Goal: Task Accomplishment & Management: Complete application form

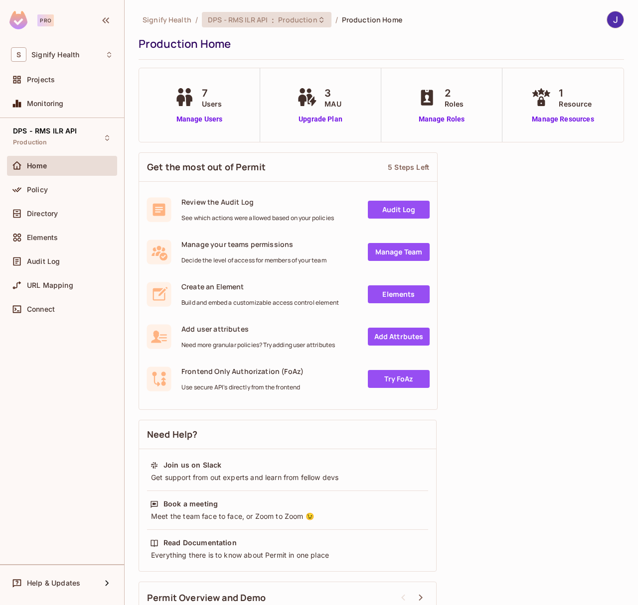
click at [299, 25] on div "DPS - RMS ILR API : Production" at bounding box center [267, 19] width 130 height 15
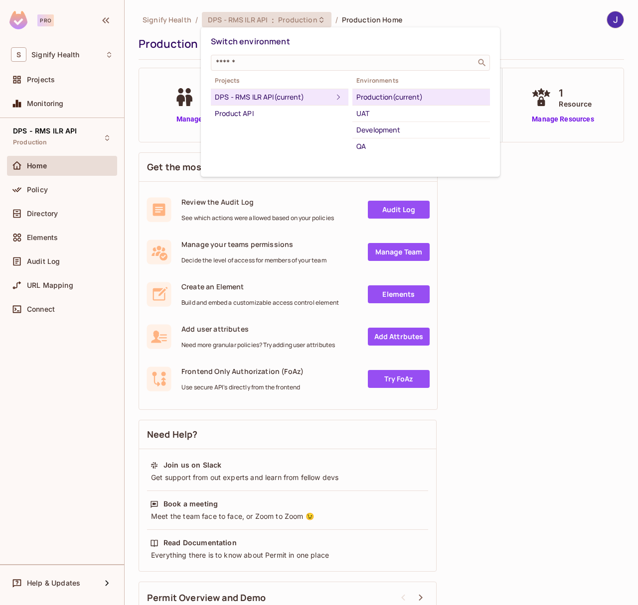
click at [428, 8] on div at bounding box center [319, 302] width 638 height 605
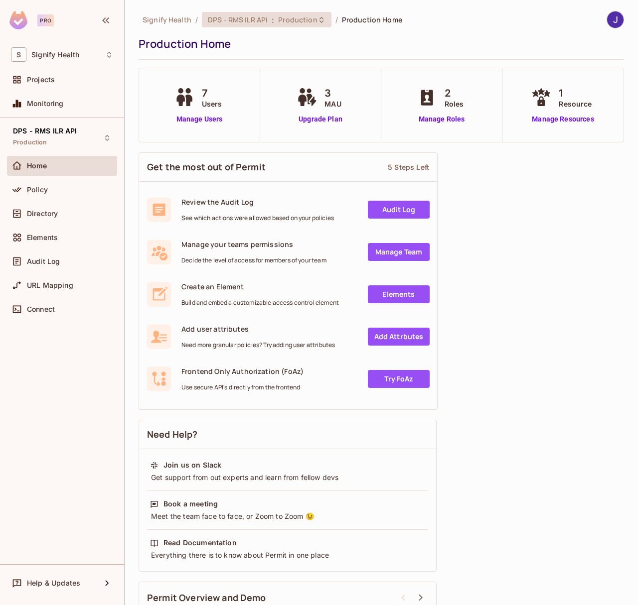
click at [272, 19] on div "DPS - RMS ILR API : Production" at bounding box center [261, 19] width 106 height 9
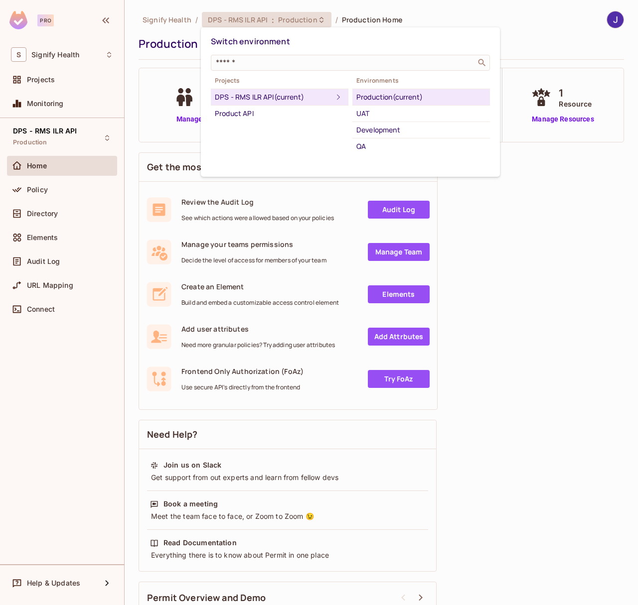
click at [57, 218] on div at bounding box center [319, 302] width 638 height 605
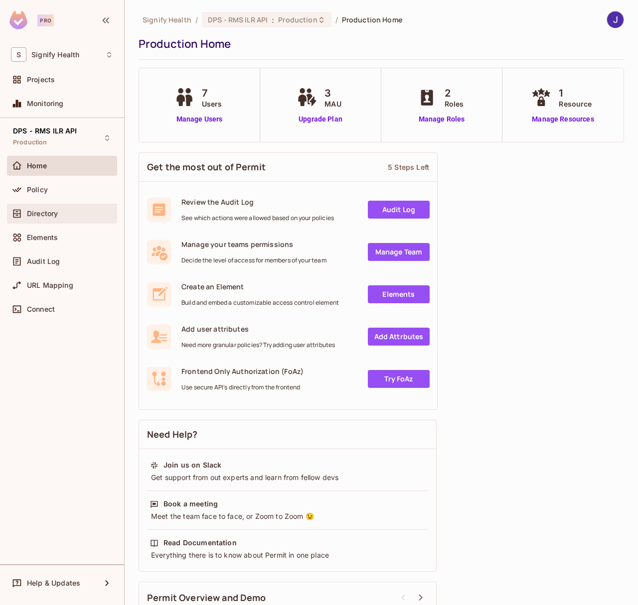
click at [48, 210] on span "Directory" at bounding box center [42, 214] width 31 height 8
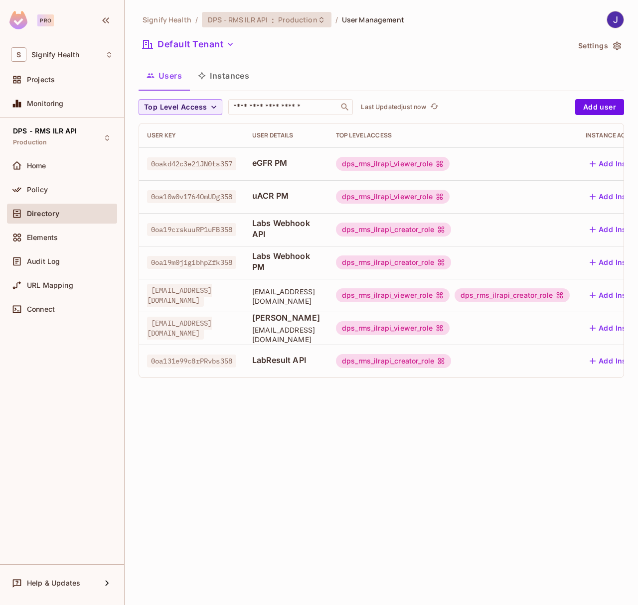
click at [257, 25] on div "DPS - RMS ILR API : Production" at bounding box center [267, 19] width 130 height 15
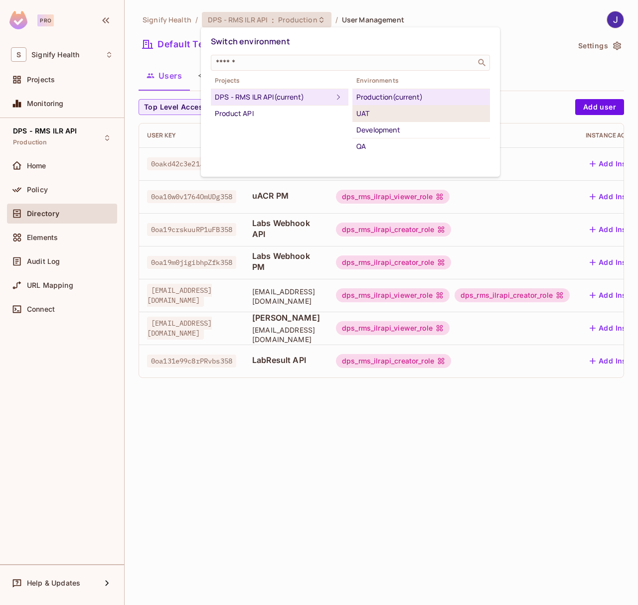
click at [375, 112] on div "UAT" at bounding box center [421, 114] width 130 height 12
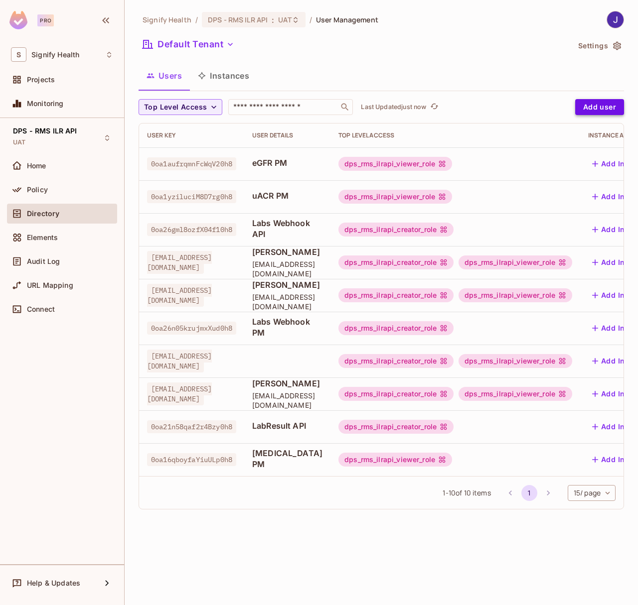
click at [603, 106] on button "Add user" at bounding box center [599, 107] width 49 height 16
click at [598, 106] on button "Add user" at bounding box center [599, 107] width 49 height 16
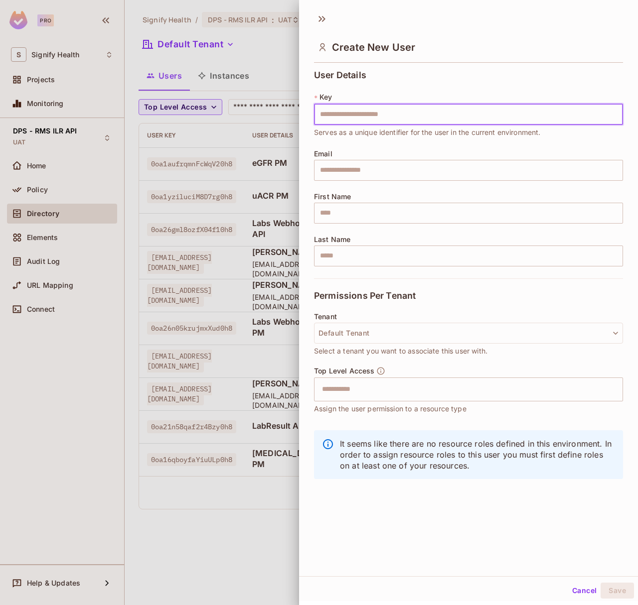
click at [458, 114] on input "text" at bounding box center [468, 114] width 309 height 21
type input "**********"
click at [358, 114] on input "**********" at bounding box center [468, 114] width 309 height 21
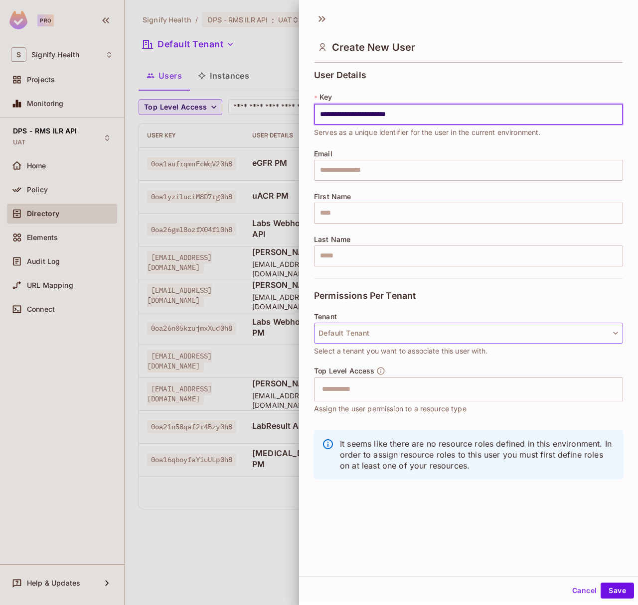
click at [337, 332] on button "Default Tenant" at bounding box center [468, 333] width 309 height 21
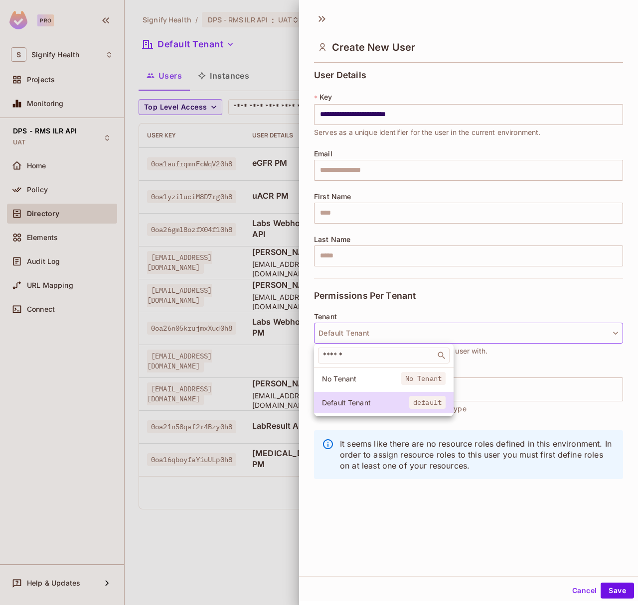
click at [365, 308] on div at bounding box center [319, 302] width 638 height 605
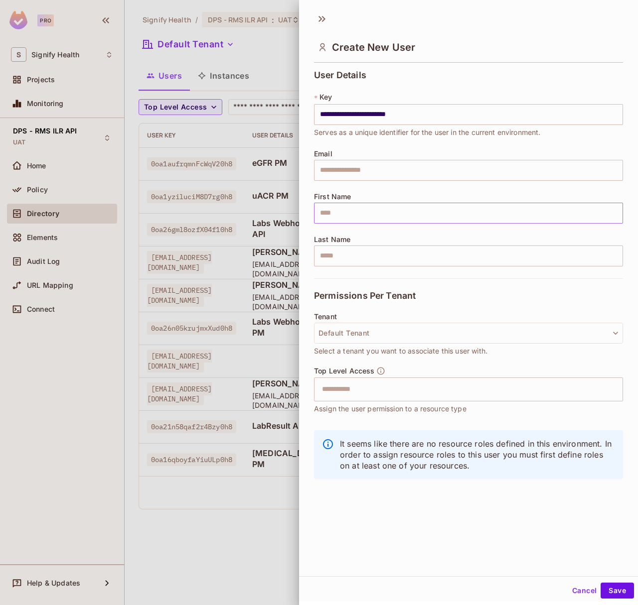
click at [339, 213] on input "text" at bounding box center [468, 213] width 309 height 21
type input "****"
click at [329, 261] on input "text" at bounding box center [468, 256] width 309 height 21
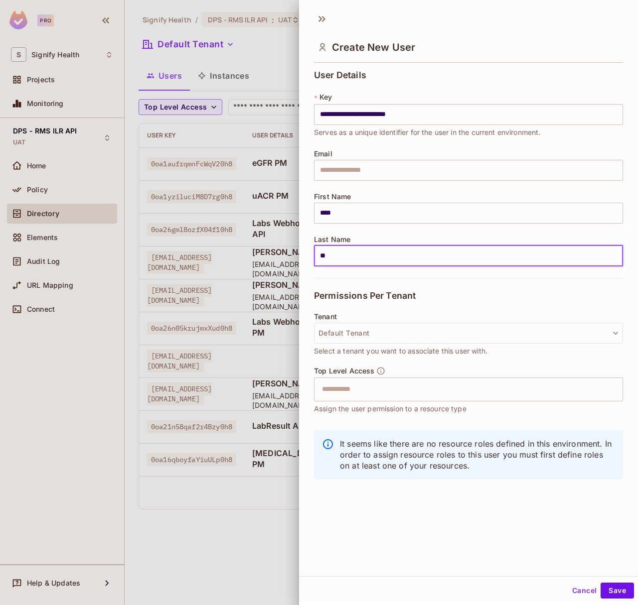
scroll to position [1, 0]
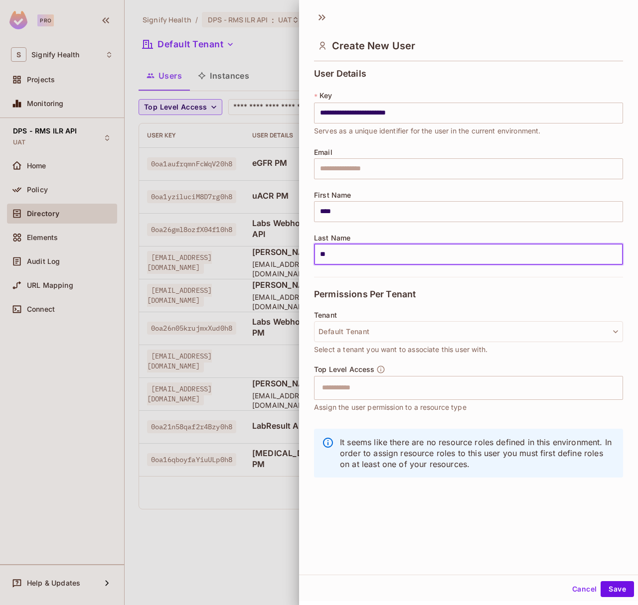
type input "*******"
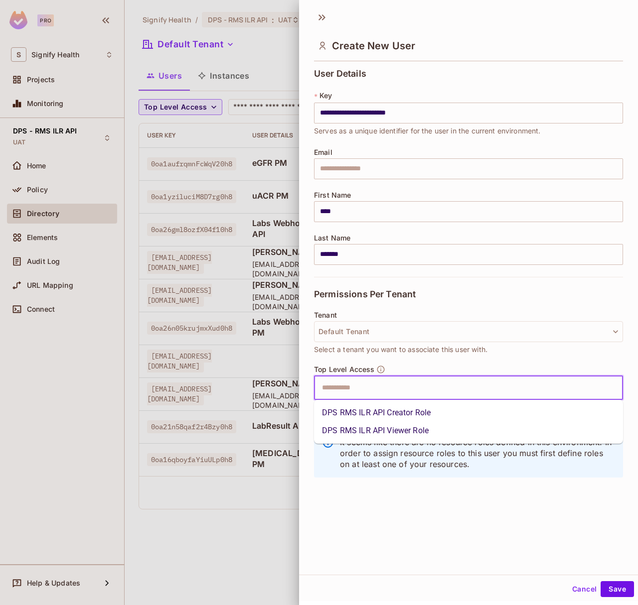
click at [350, 388] on input "text" at bounding box center [459, 388] width 287 height 20
click at [354, 411] on li "DPS RMS ILR API Creator Role" at bounding box center [468, 413] width 309 height 18
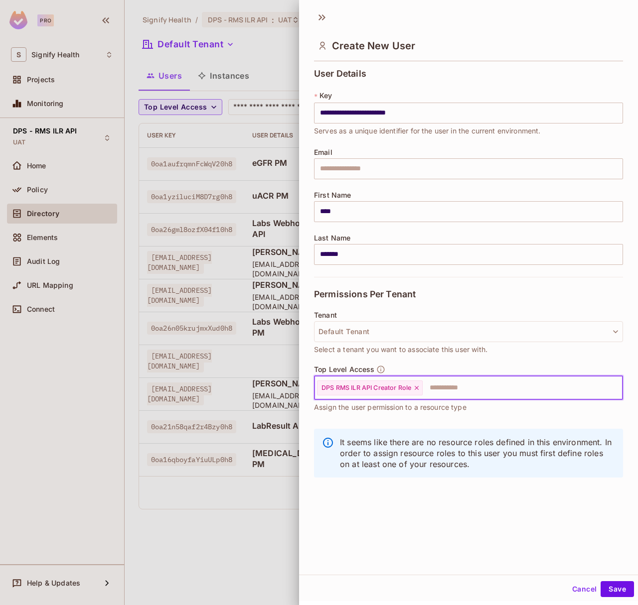
click at [469, 392] on input "text" at bounding box center [513, 388] width 180 height 20
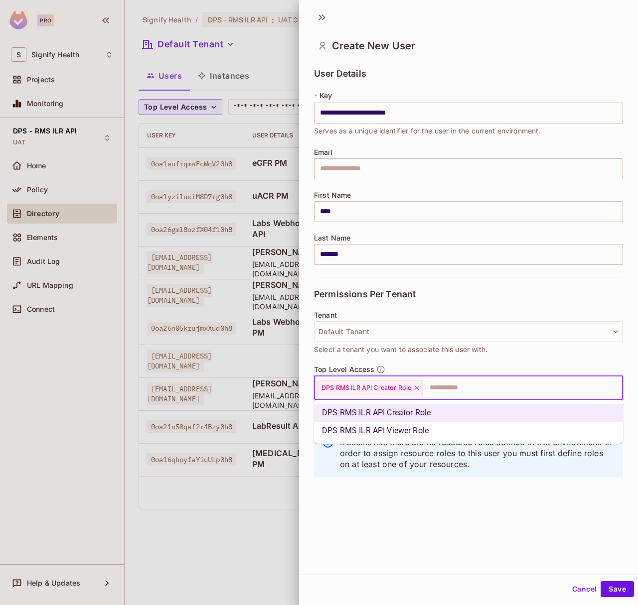
click at [432, 424] on li "DPS RMS ILR API Viewer Role" at bounding box center [468, 431] width 309 height 18
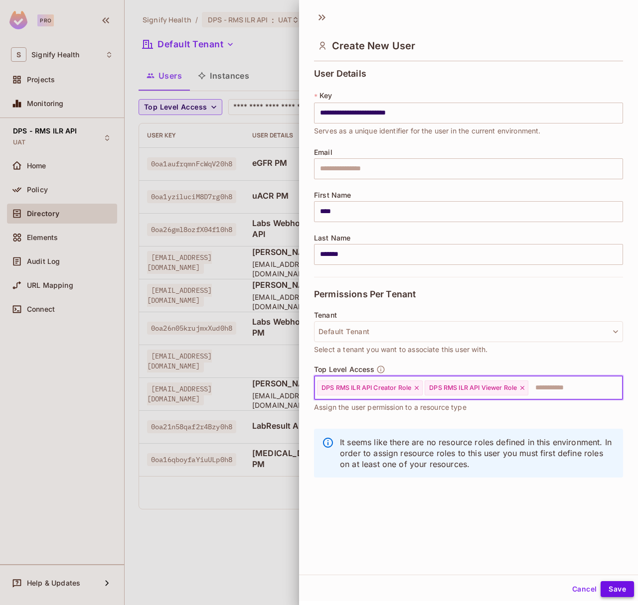
click at [624, 588] on button "Save" at bounding box center [616, 589] width 33 height 16
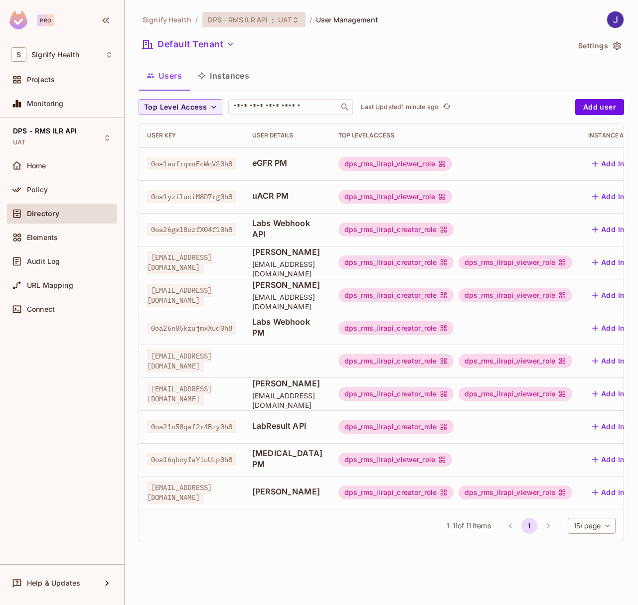
click at [256, 19] on span "DPS - RMS ILR API" at bounding box center [238, 19] width 60 height 9
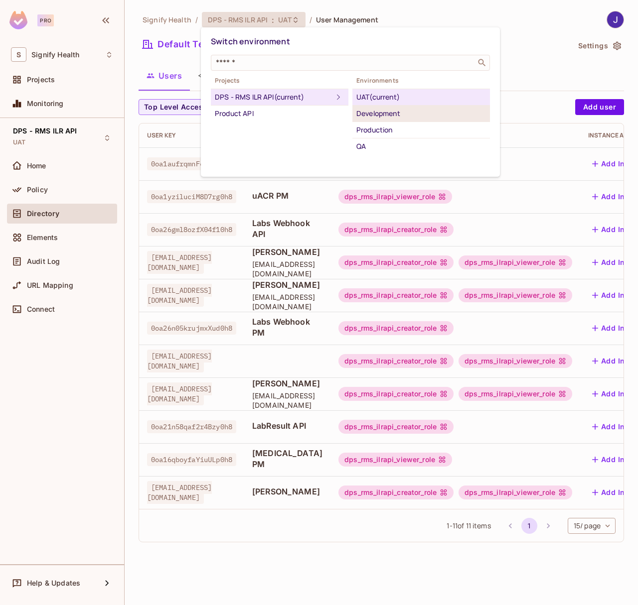
click at [412, 114] on div "Development" at bounding box center [421, 114] width 130 height 12
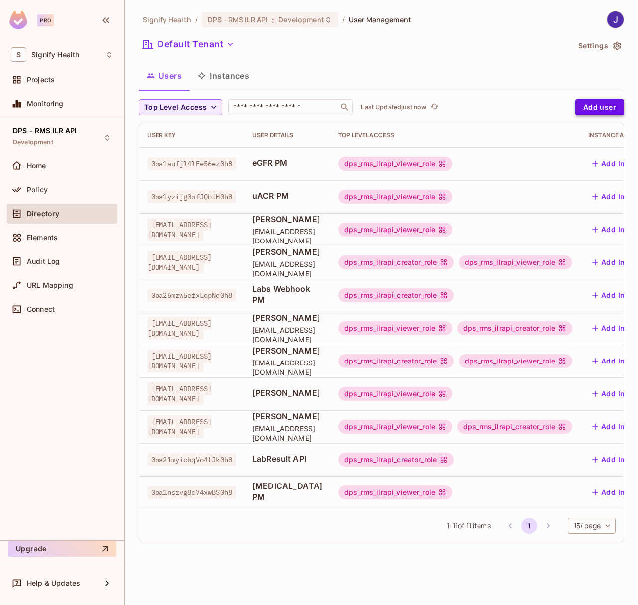
click at [594, 101] on button "Add user" at bounding box center [599, 107] width 49 height 16
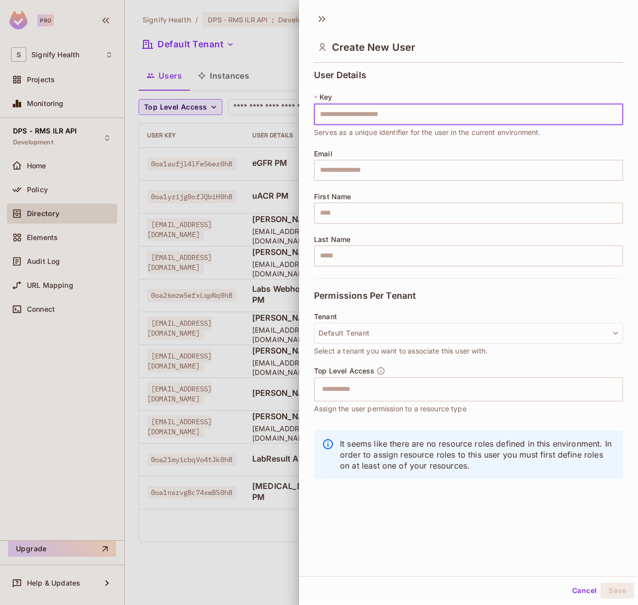
click at [351, 114] on input "text" at bounding box center [468, 114] width 309 height 21
type input "*"
type input "**********"
click at [347, 172] on input "text" at bounding box center [468, 170] width 309 height 21
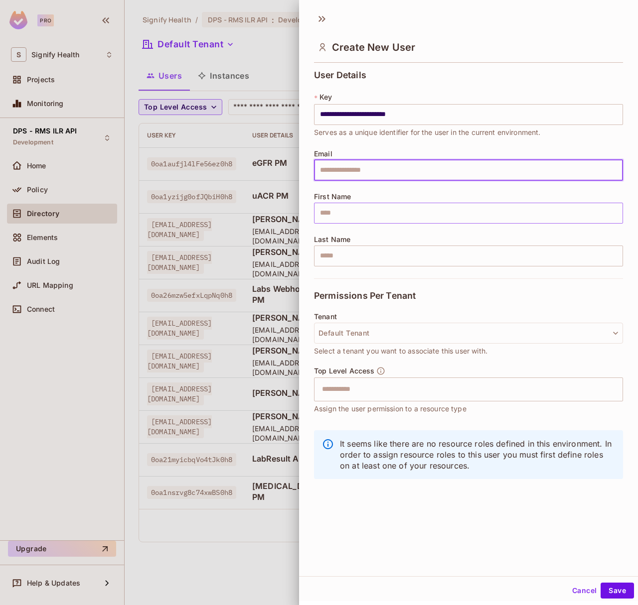
click at [340, 219] on input "text" at bounding box center [468, 213] width 309 height 21
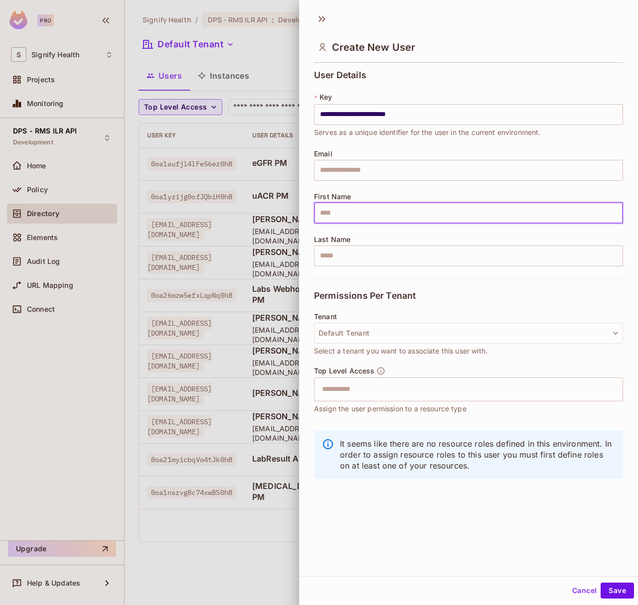
click at [323, 215] on input "text" at bounding box center [468, 213] width 309 height 21
type input "****"
click at [367, 256] on input "text" at bounding box center [468, 256] width 309 height 21
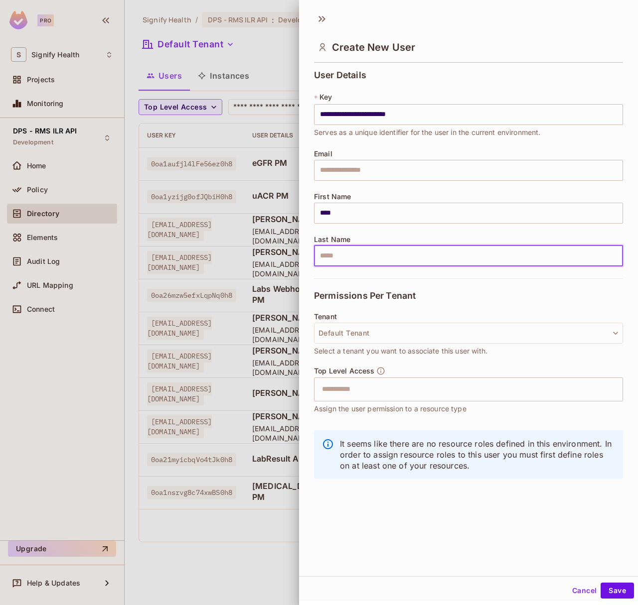
type input "*******"
click at [374, 337] on button "Default Tenant" at bounding box center [468, 333] width 309 height 21
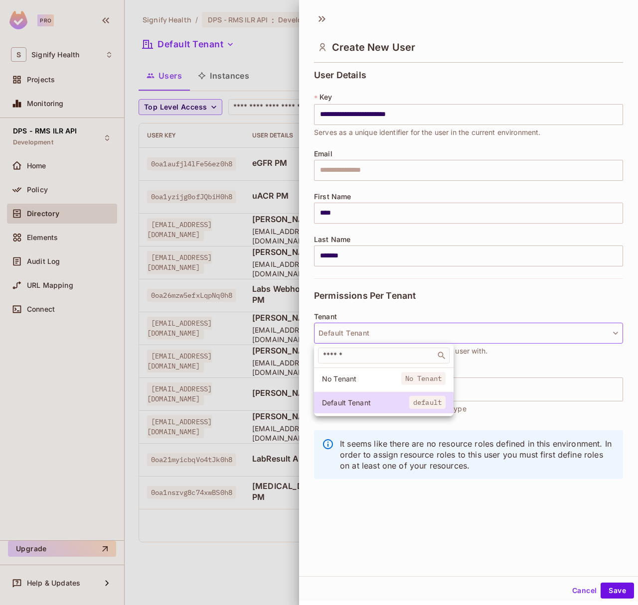
click at [371, 307] on div at bounding box center [319, 302] width 638 height 605
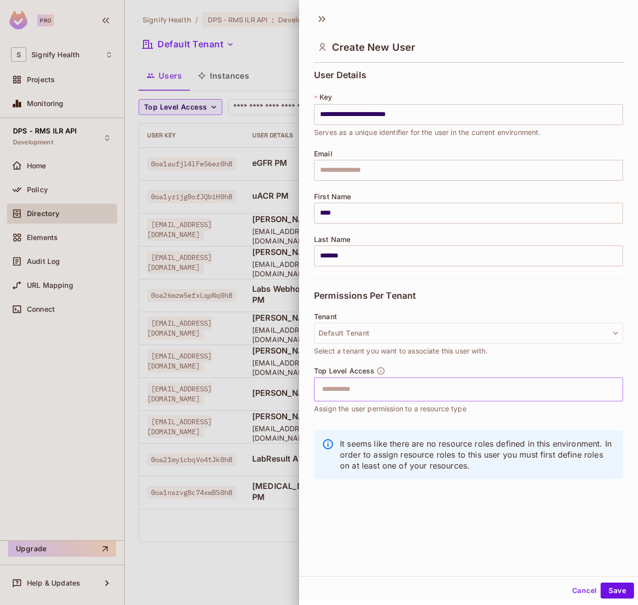
click at [394, 396] on input "text" at bounding box center [459, 390] width 287 height 20
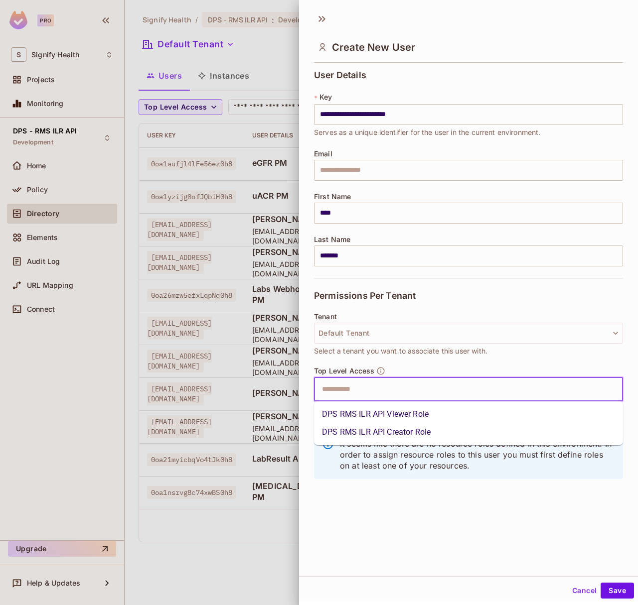
click at [381, 416] on li "DPS RMS ILR API Viewer Role" at bounding box center [468, 414] width 309 height 18
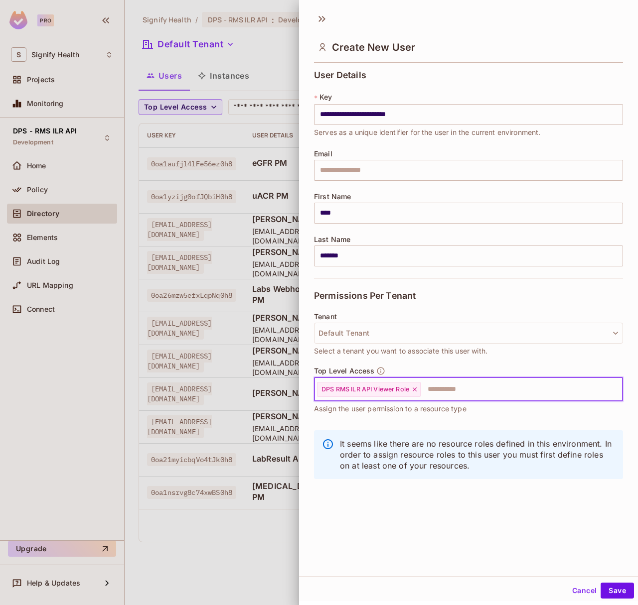
click at [435, 392] on input "text" at bounding box center [512, 390] width 182 height 20
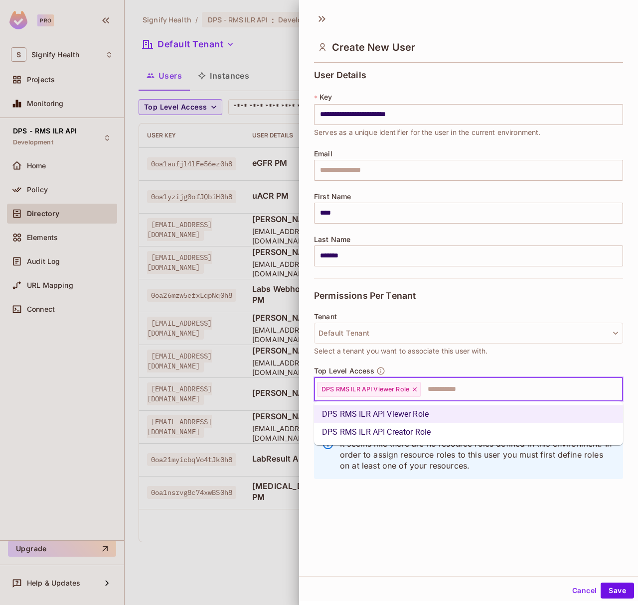
click at [416, 428] on li "DPS RMS ILR API Creator Role" at bounding box center [468, 432] width 309 height 18
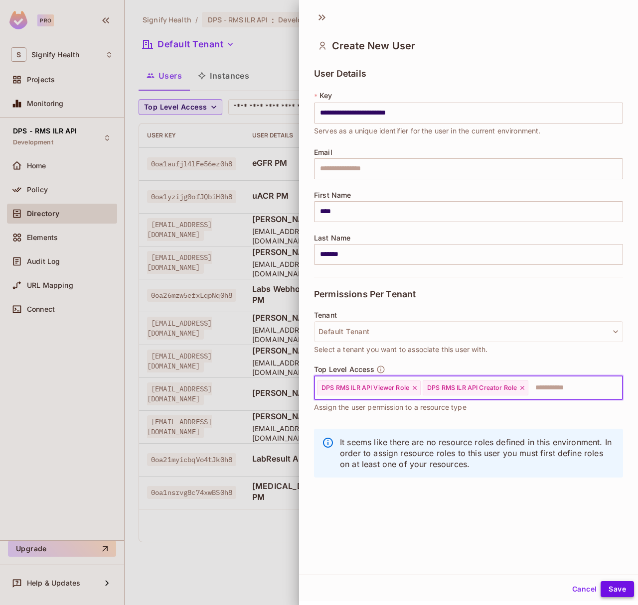
click at [627, 588] on button "Save" at bounding box center [616, 589] width 33 height 16
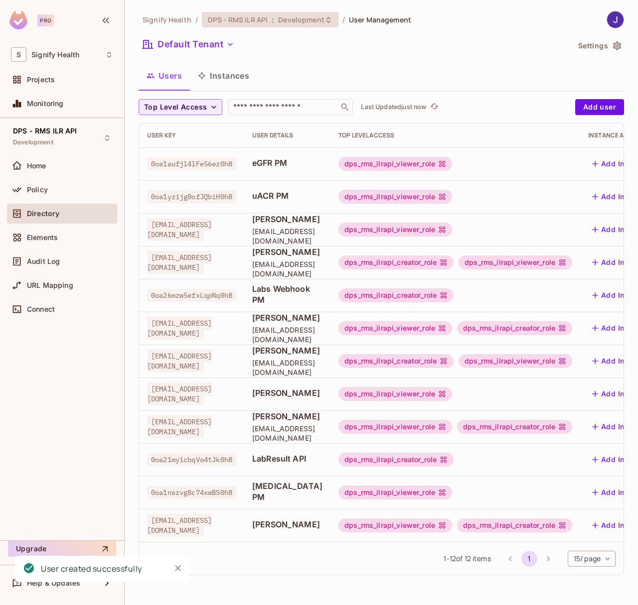
click at [303, 23] on span "Development" at bounding box center [301, 19] width 46 height 9
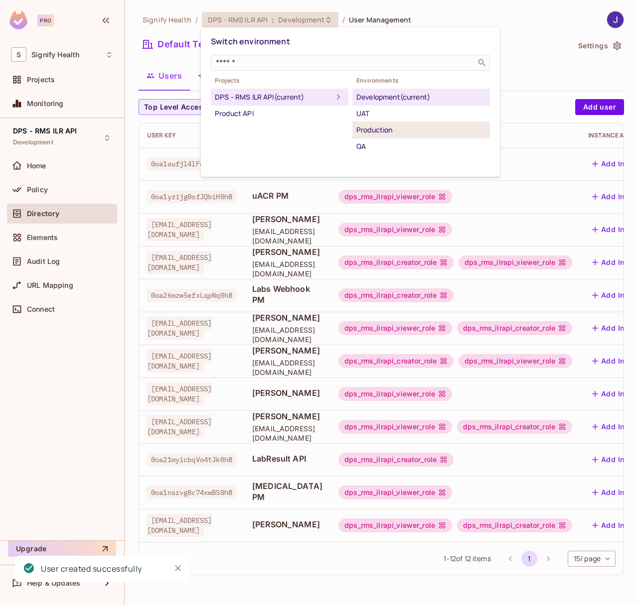
click at [370, 131] on div "Production" at bounding box center [421, 130] width 130 height 12
